Goal: Complete application form

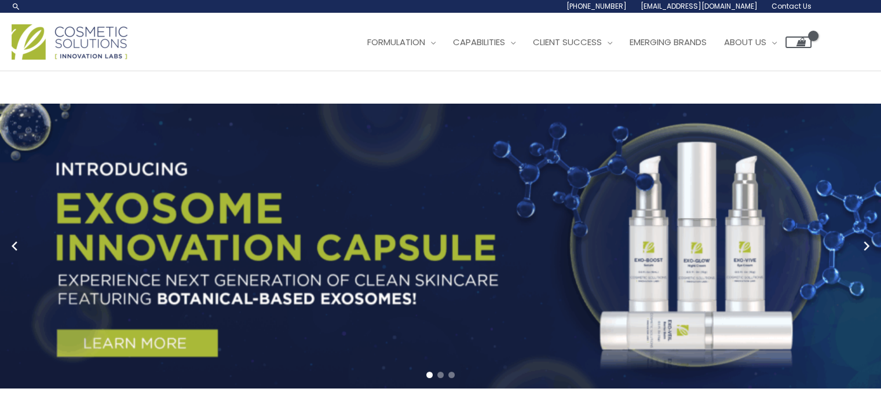
drag, startPoint x: 818, startPoint y: 103, endPoint x: 673, endPoint y: 107, distance: 144.9
click at [673, 63] on div "Main Menu Formulation Menu Toggle Research and Innovation Market Ready Formulas…" at bounding box center [440, 41] width 881 height 41
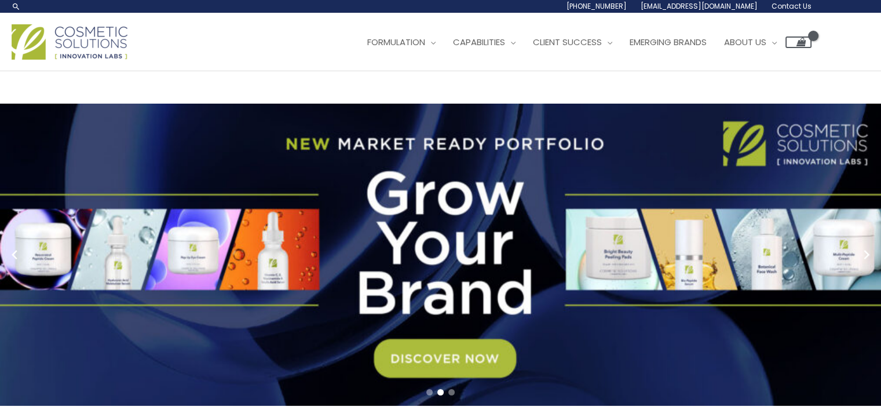
click at [0, 0] on span "Contact Us" at bounding box center [0, 0] width 0 height 0
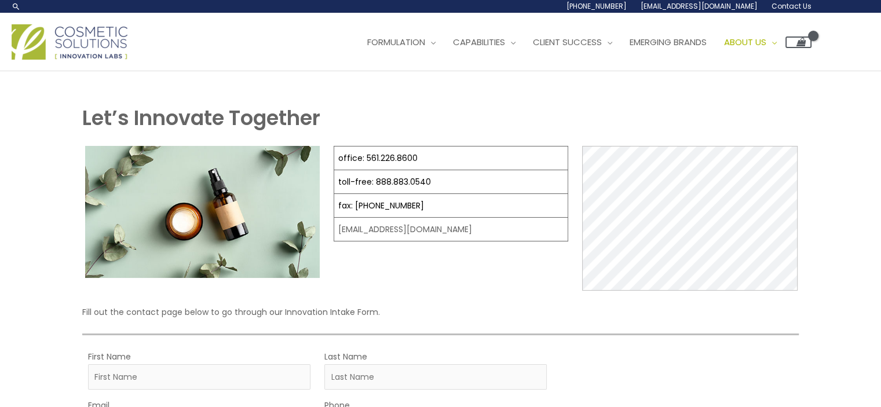
select select
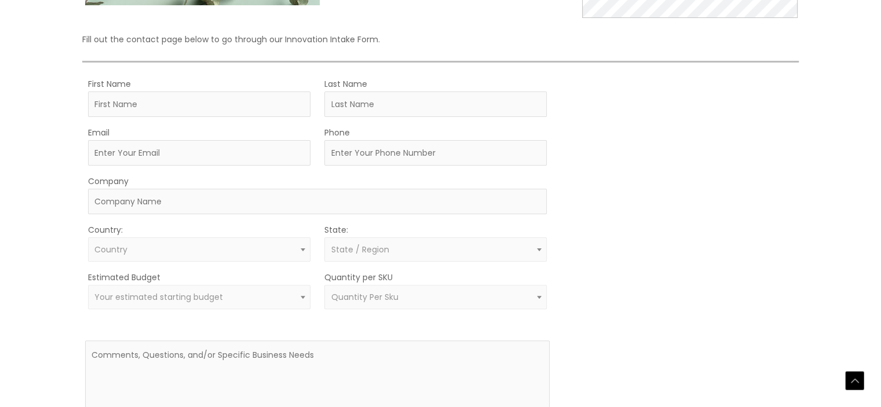
scroll to position [290, 0]
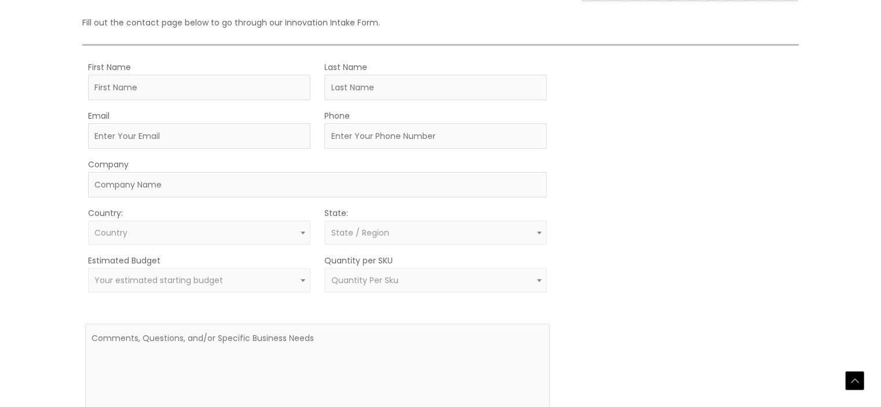
drag, startPoint x: 456, startPoint y: 203, endPoint x: 334, endPoint y: 200, distance: 121.7
copy td "[EMAIL_ADDRESS][DOMAIN_NAME]"
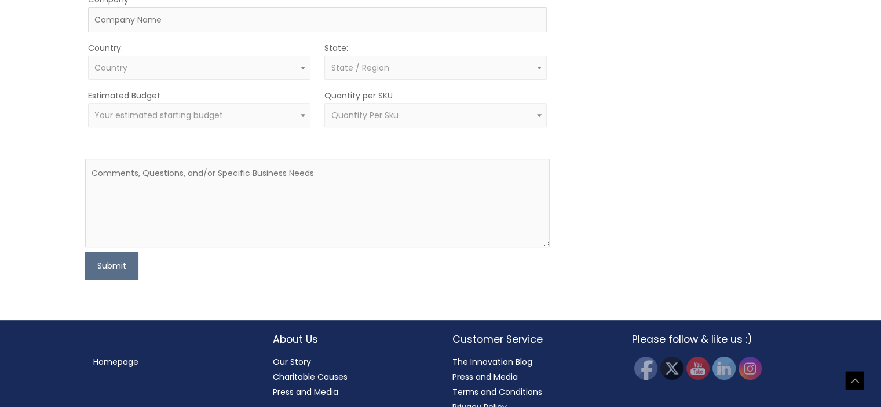
scroll to position [463, 0]
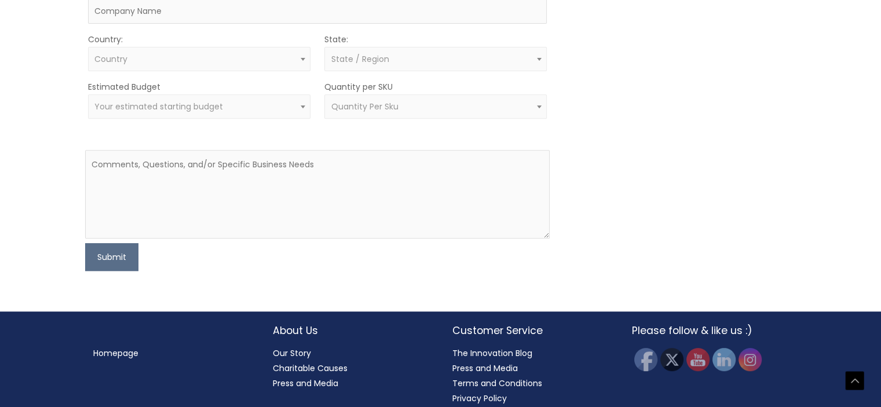
type input "[PERSON_NAME]"
type input "[EMAIL_ADDRESS][DOMAIN_NAME]"
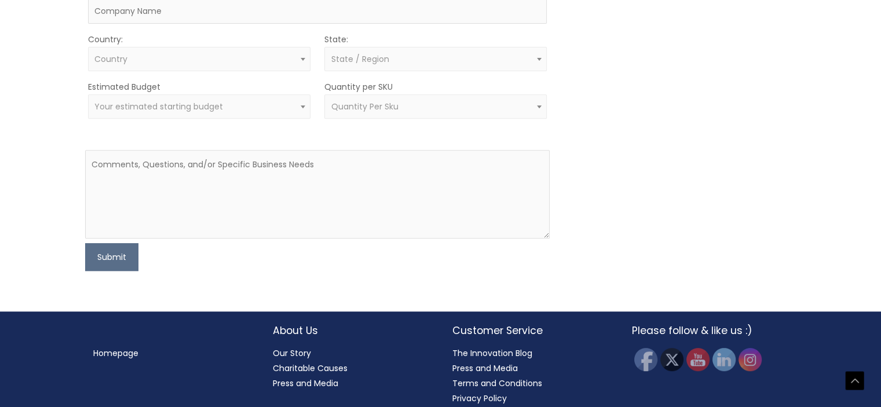
type input "15275356672"
type input "Qingdao KST Packaging Co., Ltd"
select select "[GEOGRAPHIC_DATA]"
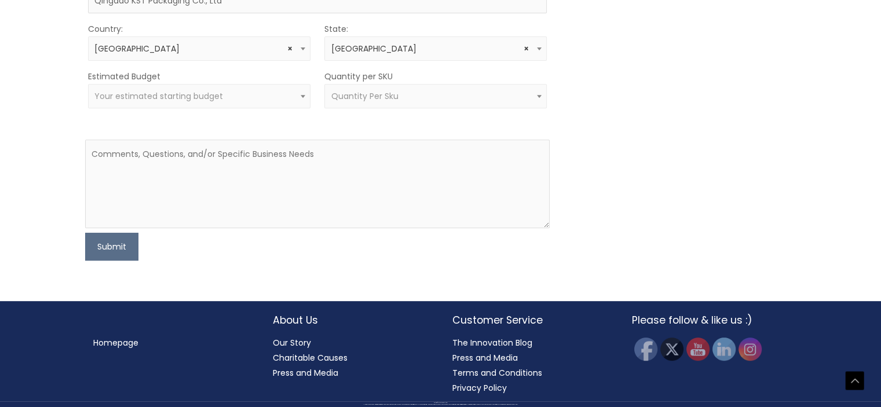
scroll to position [637, 0]
click at [155, 228] on textarea at bounding box center [317, 184] width 465 height 89
click at [140, 228] on textarea at bounding box center [317, 184] width 465 height 89
paste textarea "This is [PERSON_NAME] from KST packaging, supplier of Bottles, Jars, Tubes, Dro…"
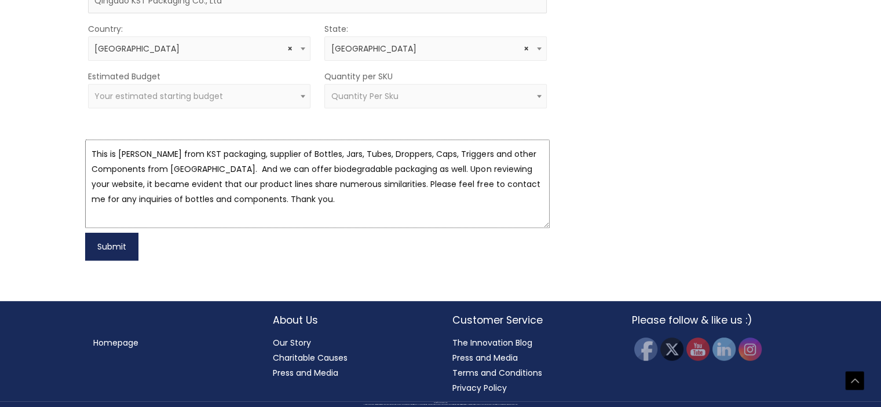
type textarea "This is [PERSON_NAME] from KST packaging, supplier of Bottles, Jars, Tubes, Dro…"
click at [109, 261] on button "Submit" at bounding box center [111, 247] width 53 height 28
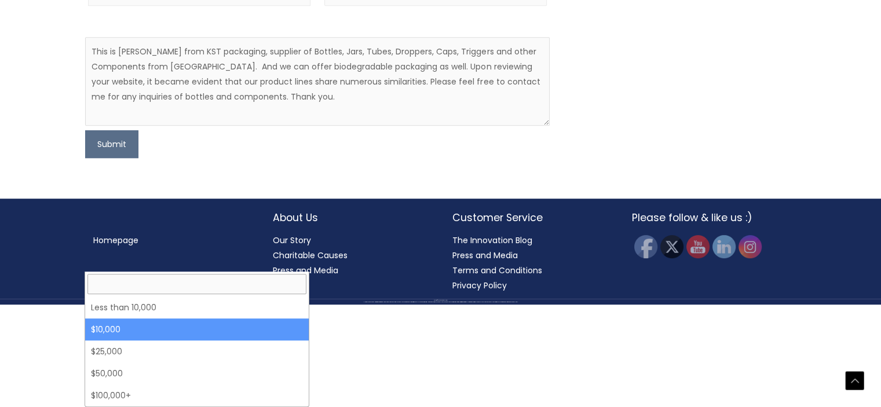
select select "10000"
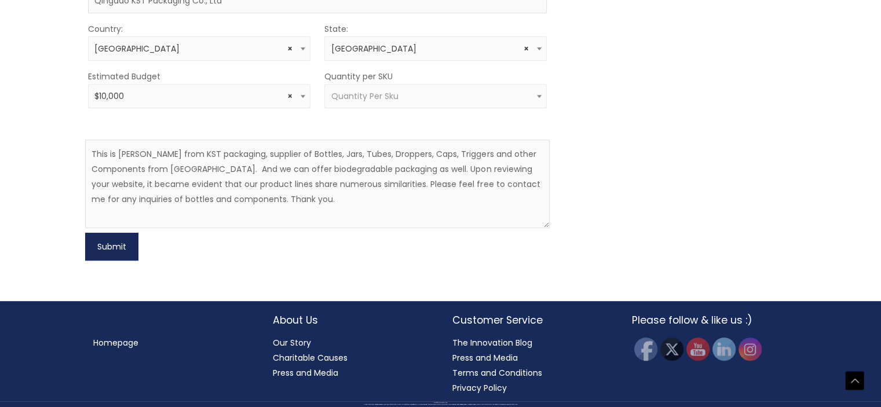
click at [114, 261] on button "Submit" at bounding box center [111, 247] width 53 height 28
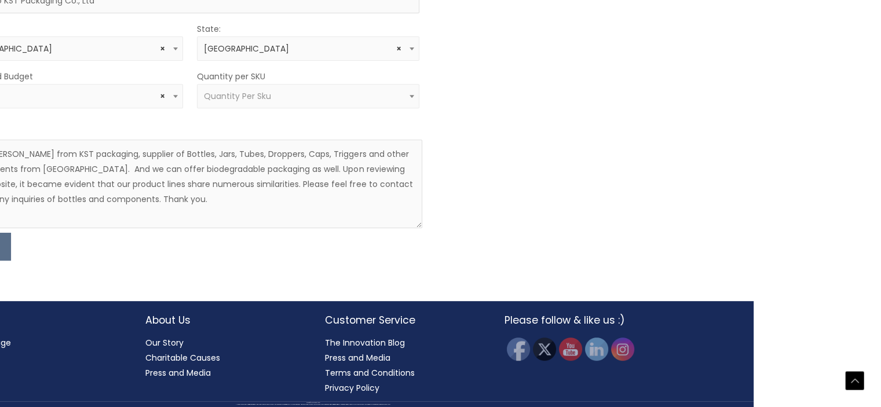
scroll to position [637, 137]
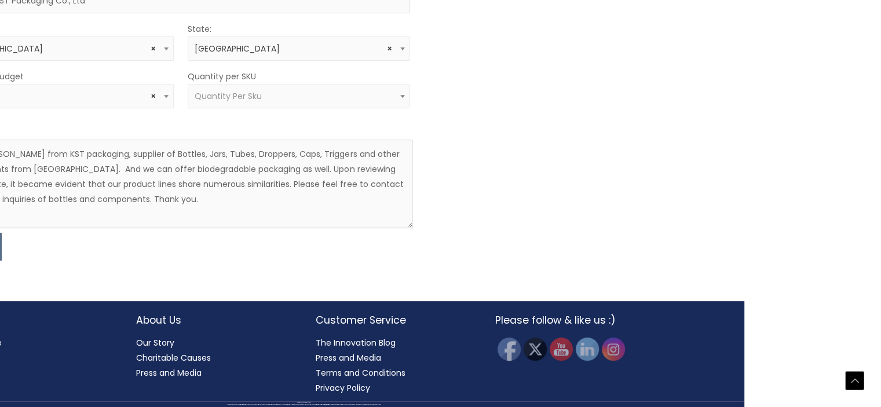
click at [269, 102] on span "Quantity Per Sku" at bounding box center [298, 96] width 209 height 11
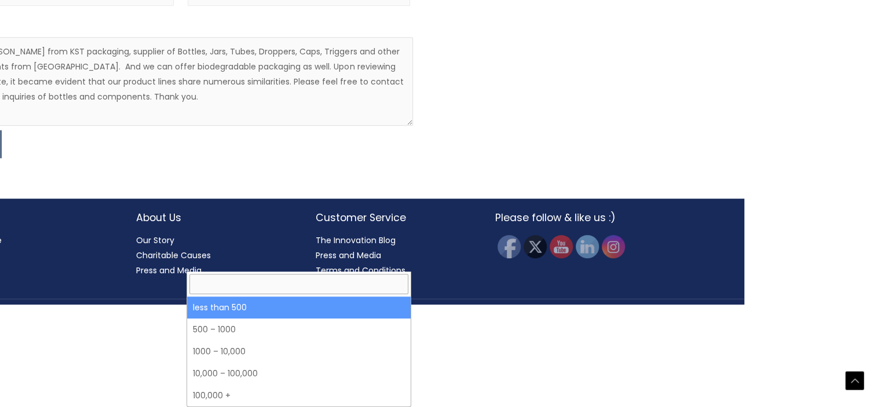
select select "3"
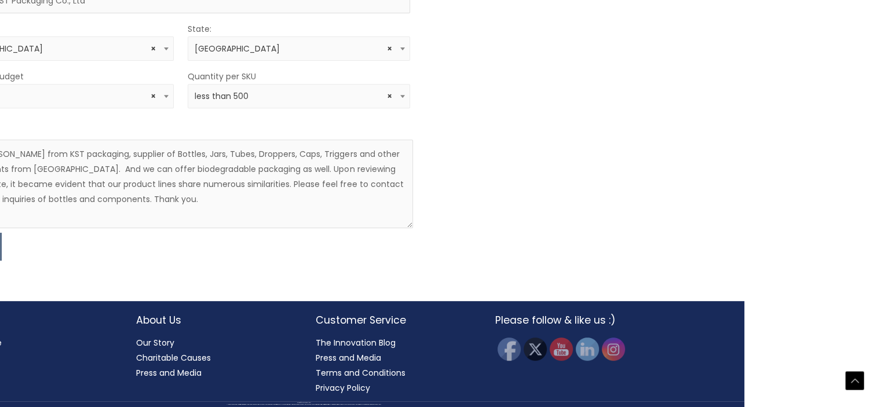
scroll to position [739, 137]
click at [71, 98] on span "× $10,000" at bounding box center [62, 96] width 209 height 11
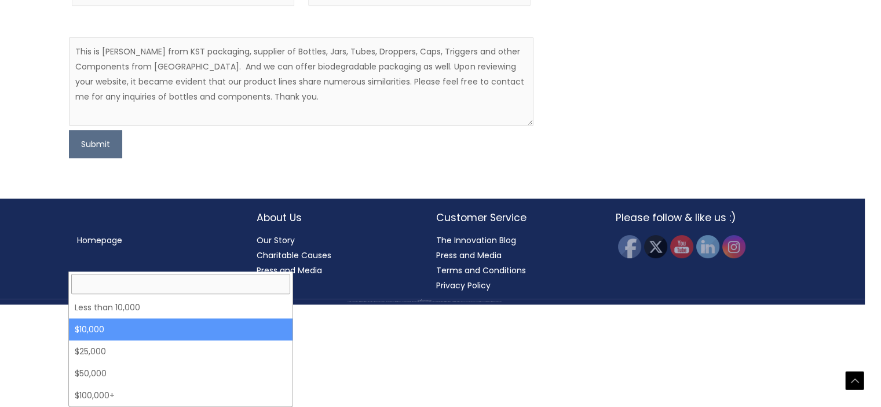
scroll to position [739, 0]
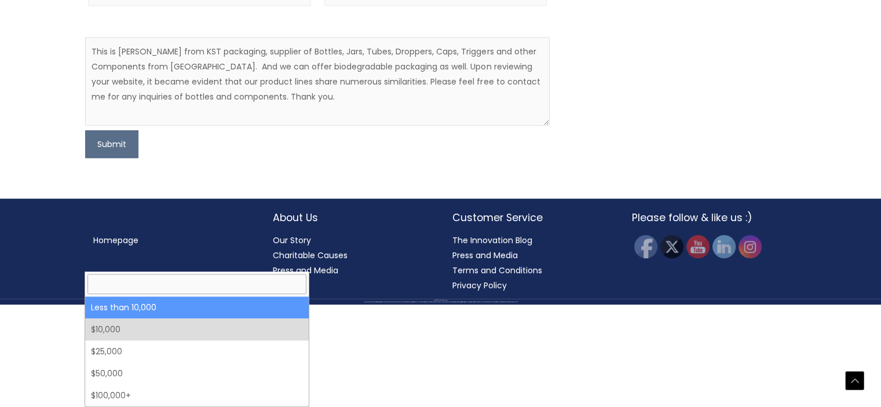
select select "-10000"
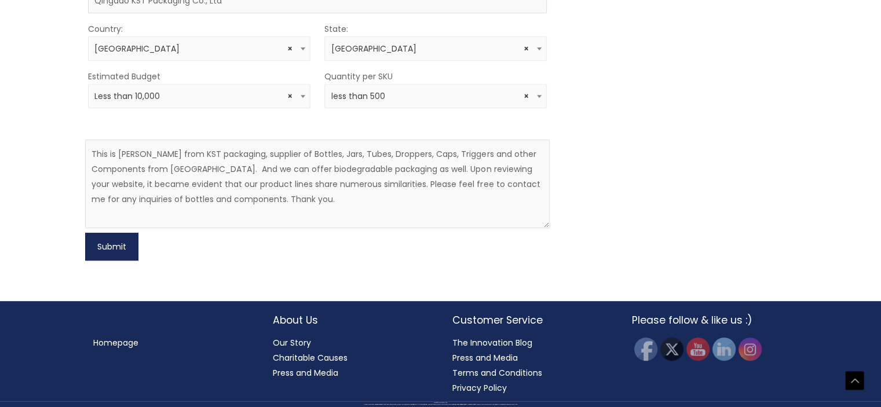
click at [110, 246] on button "Submit" at bounding box center [111, 247] width 53 height 28
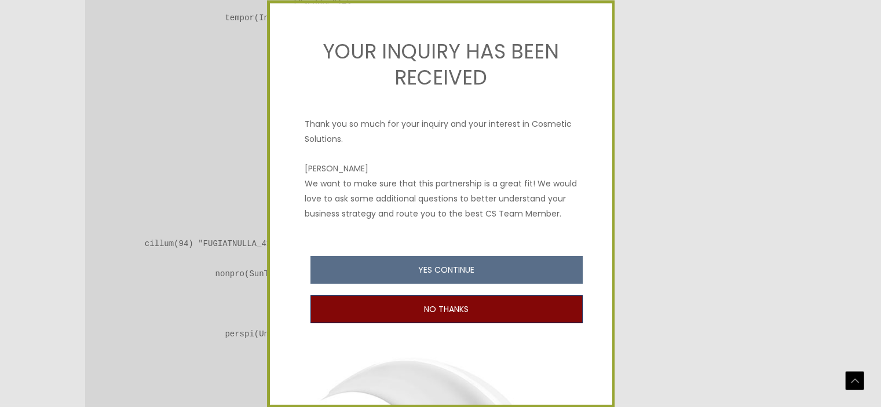
click at [456, 323] on button "NO THANKS" at bounding box center [446, 309] width 272 height 28
